Goal: Book appointment/travel/reservation

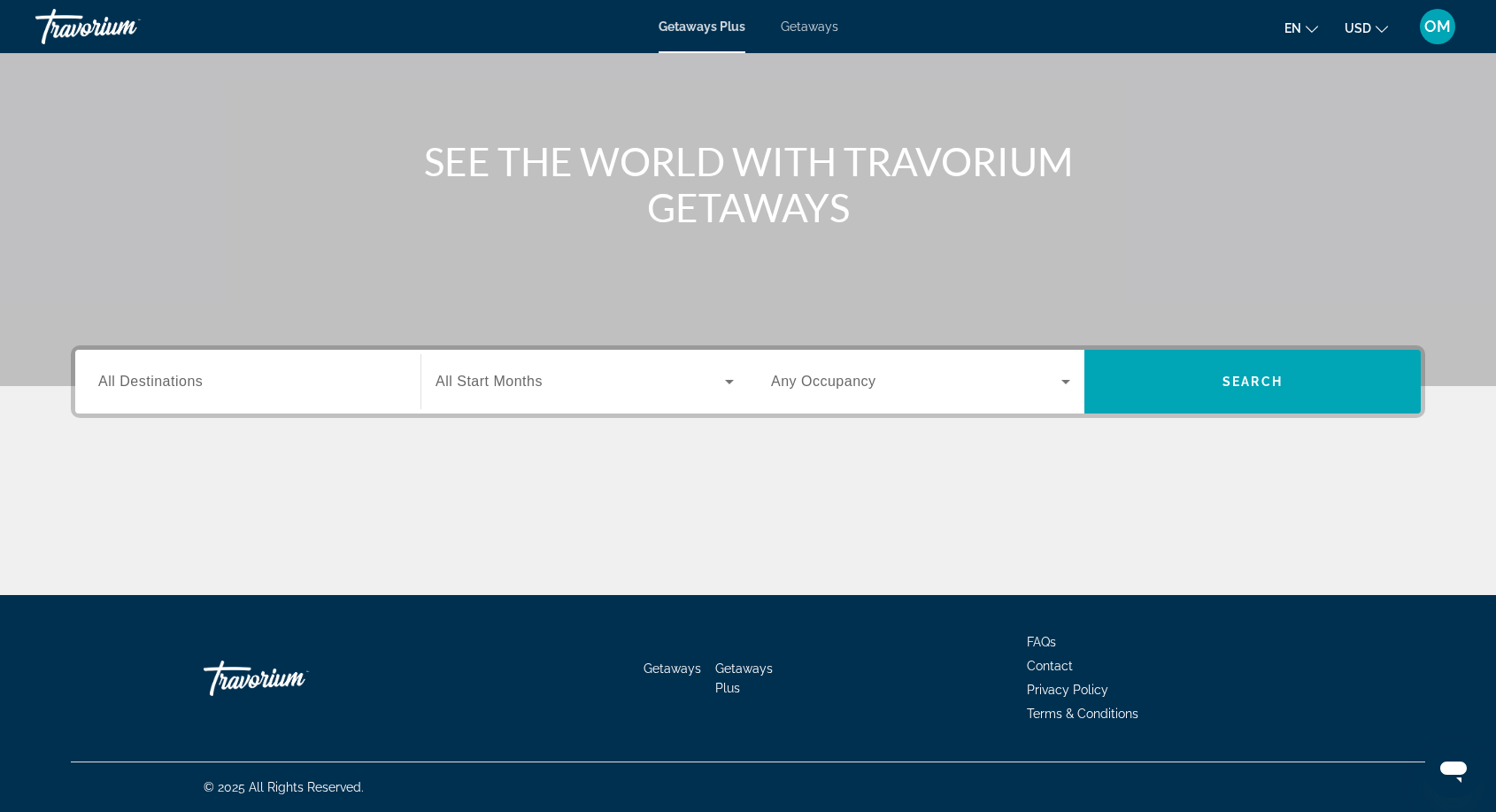
scroll to position [145, 0]
click at [632, 386] on span "Search widget" at bounding box center [580, 381] width 290 height 21
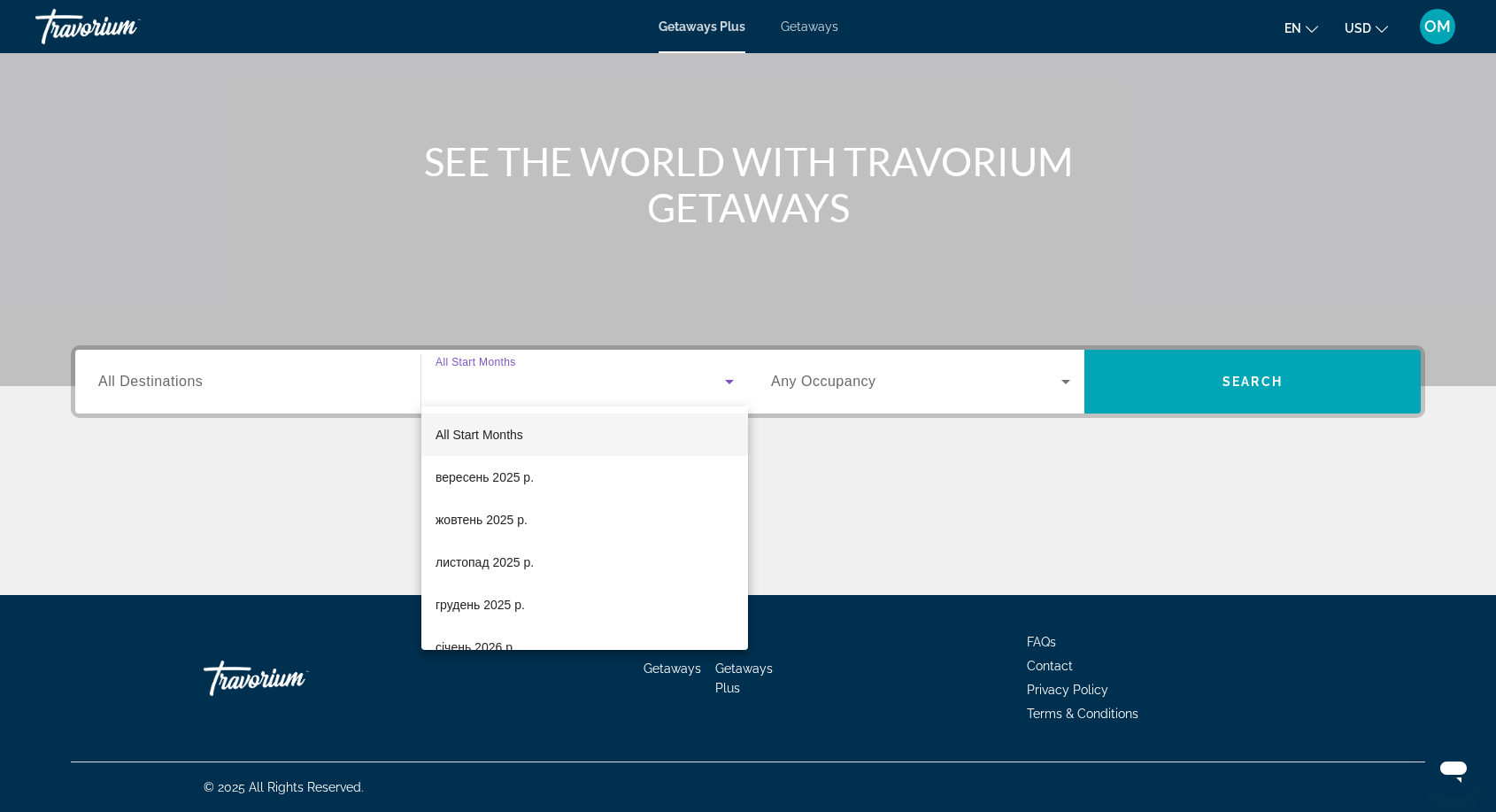
click at [868, 382] on div at bounding box center [748, 406] width 1496 height 812
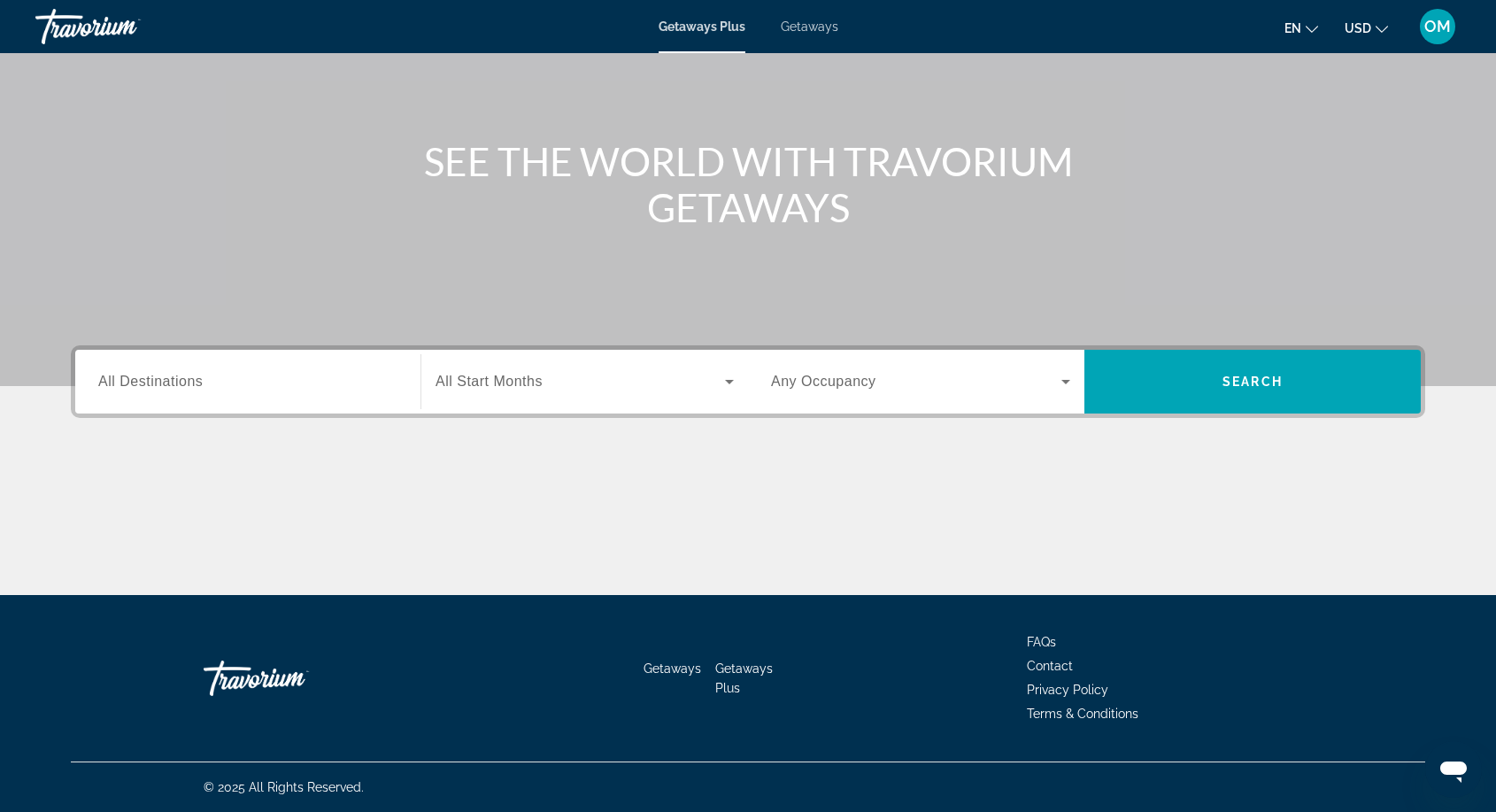
click at [163, 379] on span "All Destinations" at bounding box center [150, 380] width 105 height 15
click at [163, 379] on input "Destination All Destinations" at bounding box center [248, 382] width 300 height 21
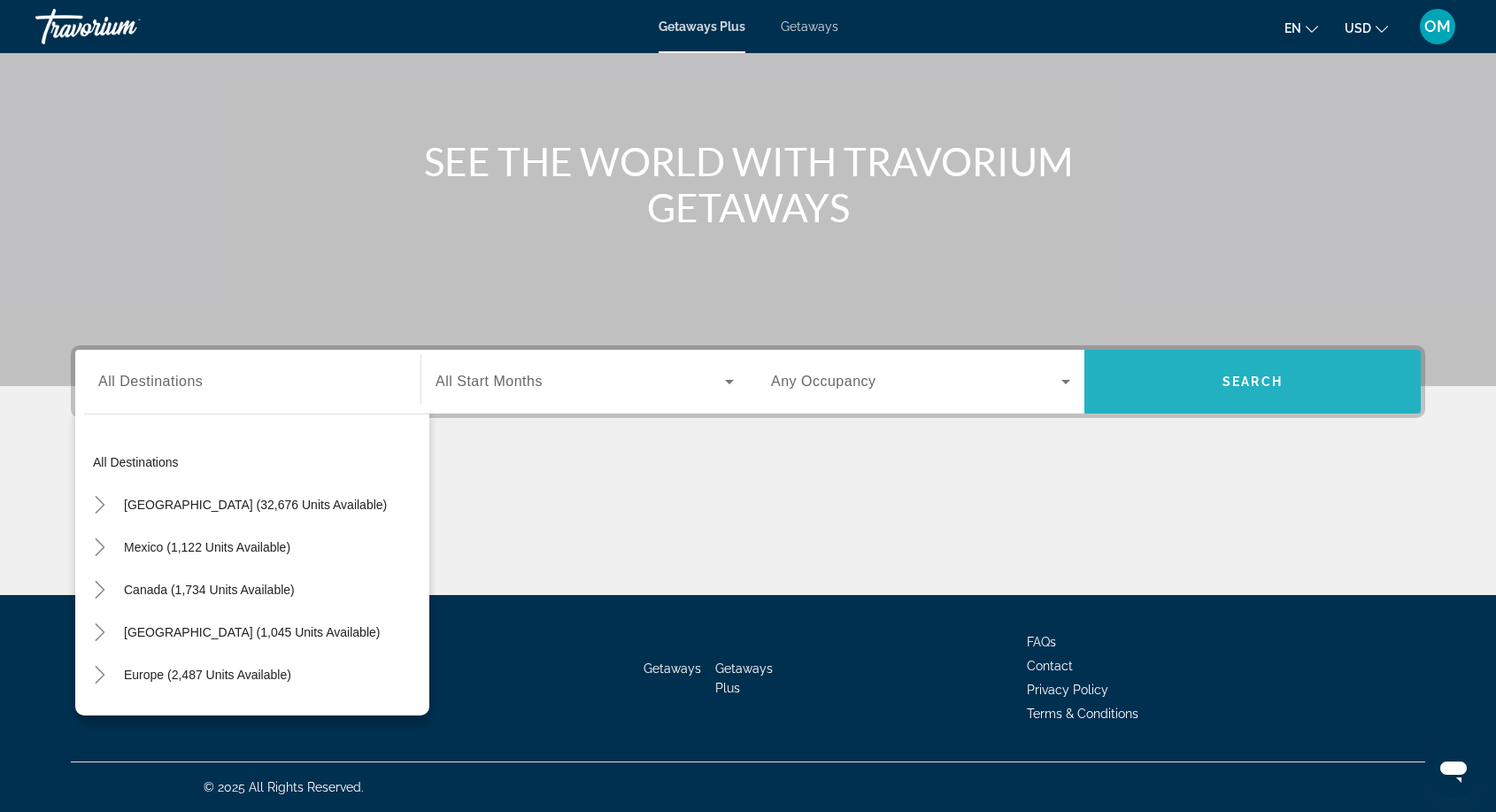
click at [1285, 379] on span "Search widget" at bounding box center [1253, 381] width 336 height 43
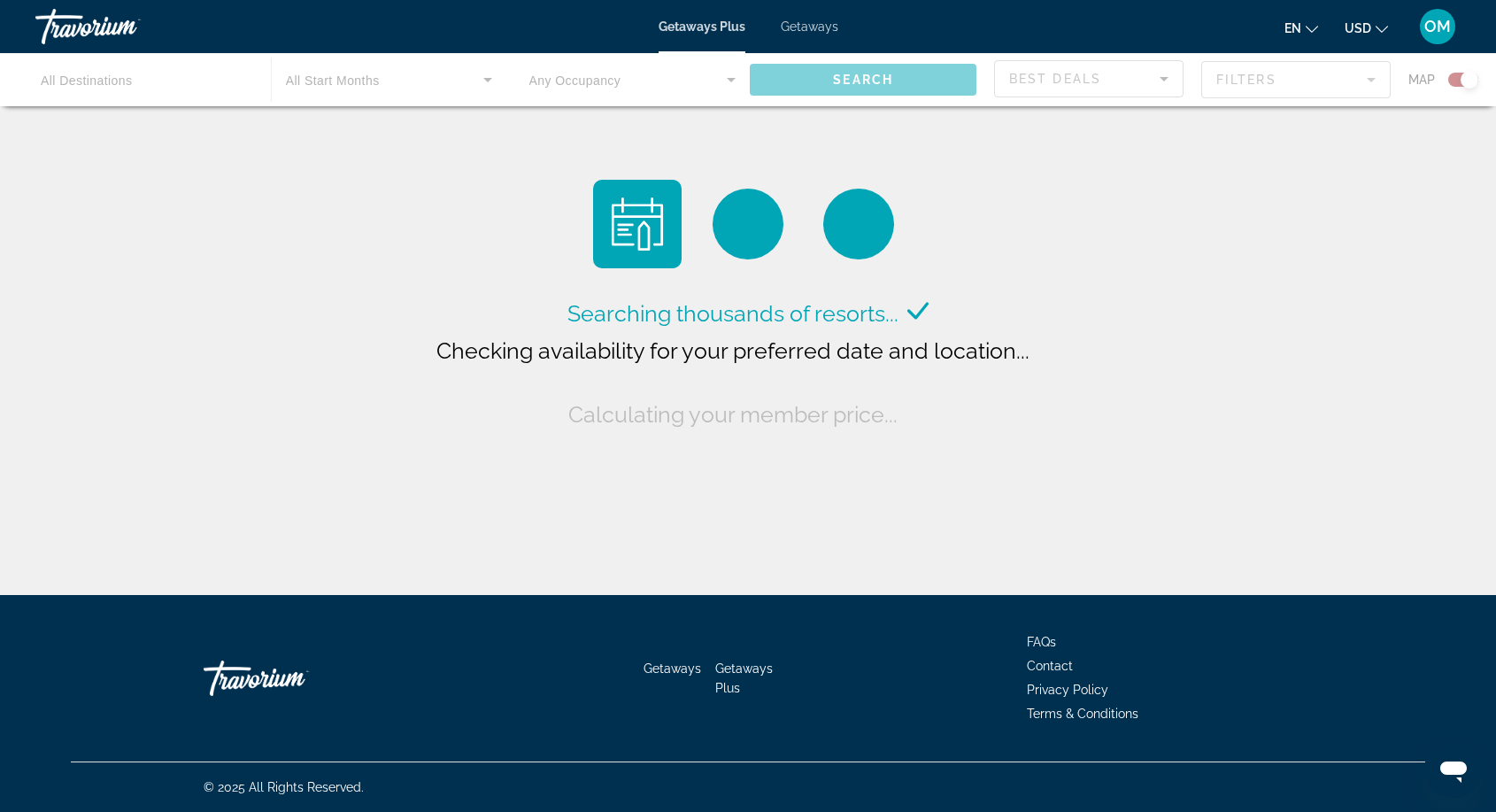
click at [104, 30] on div "Skip to main content Getaways Plus Getaways en English Español Français Italian…" at bounding box center [748, 406] width 1496 height 812
